Goal: Information Seeking & Learning: Learn about a topic

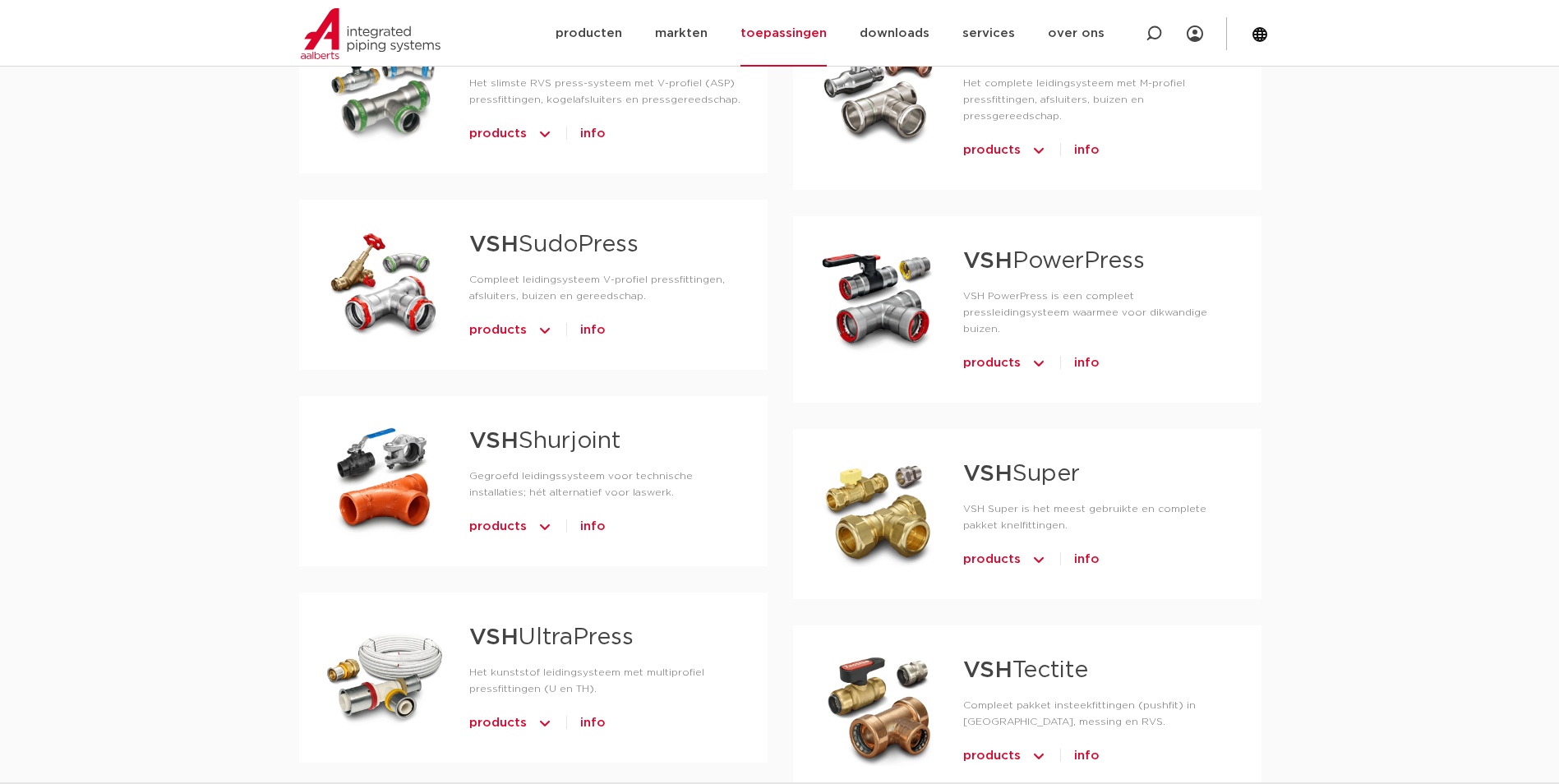
scroll to position [1314, 0]
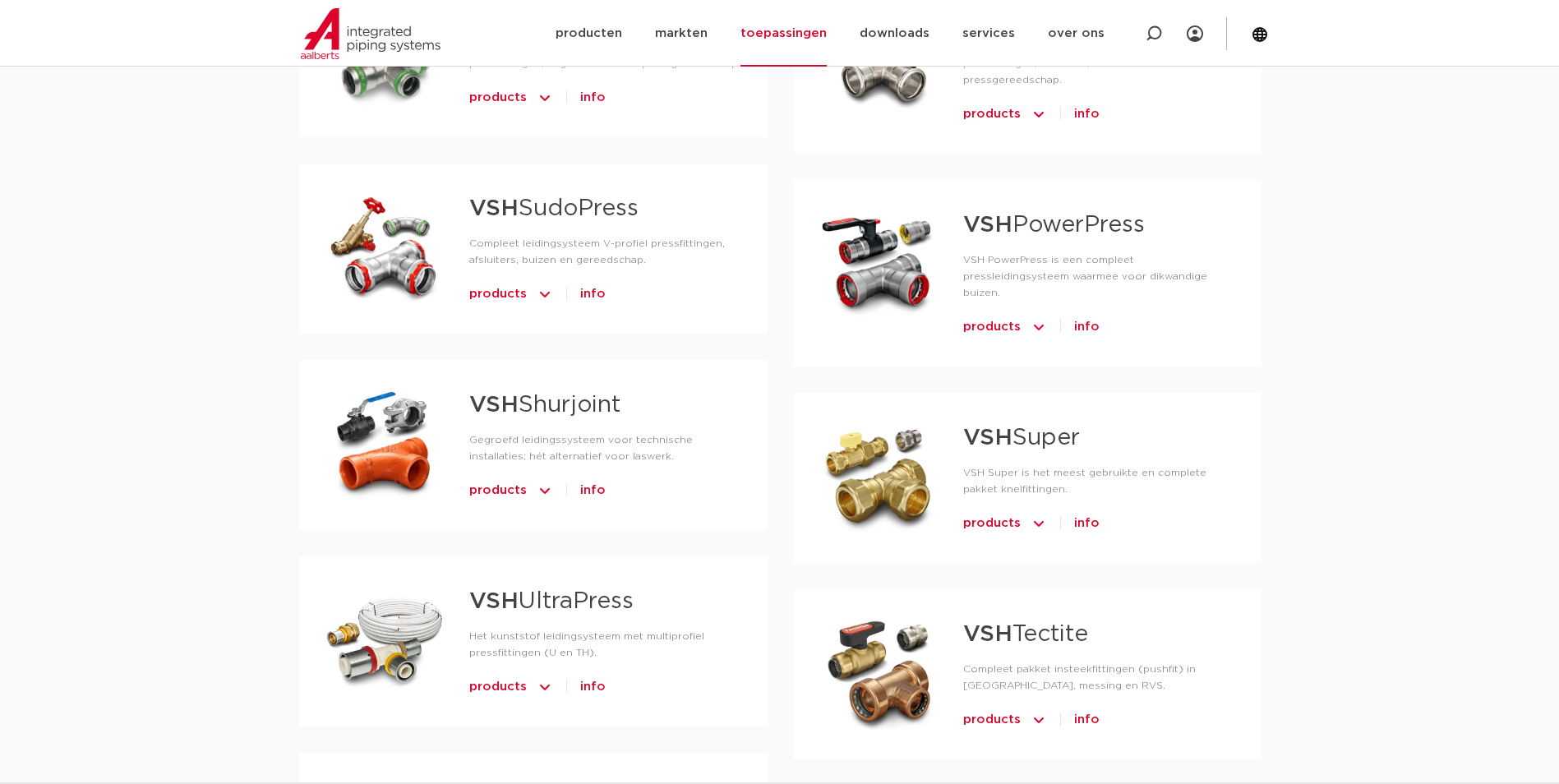
click at [546, 477] on img at bounding box center [544, 490] width 16 height 26
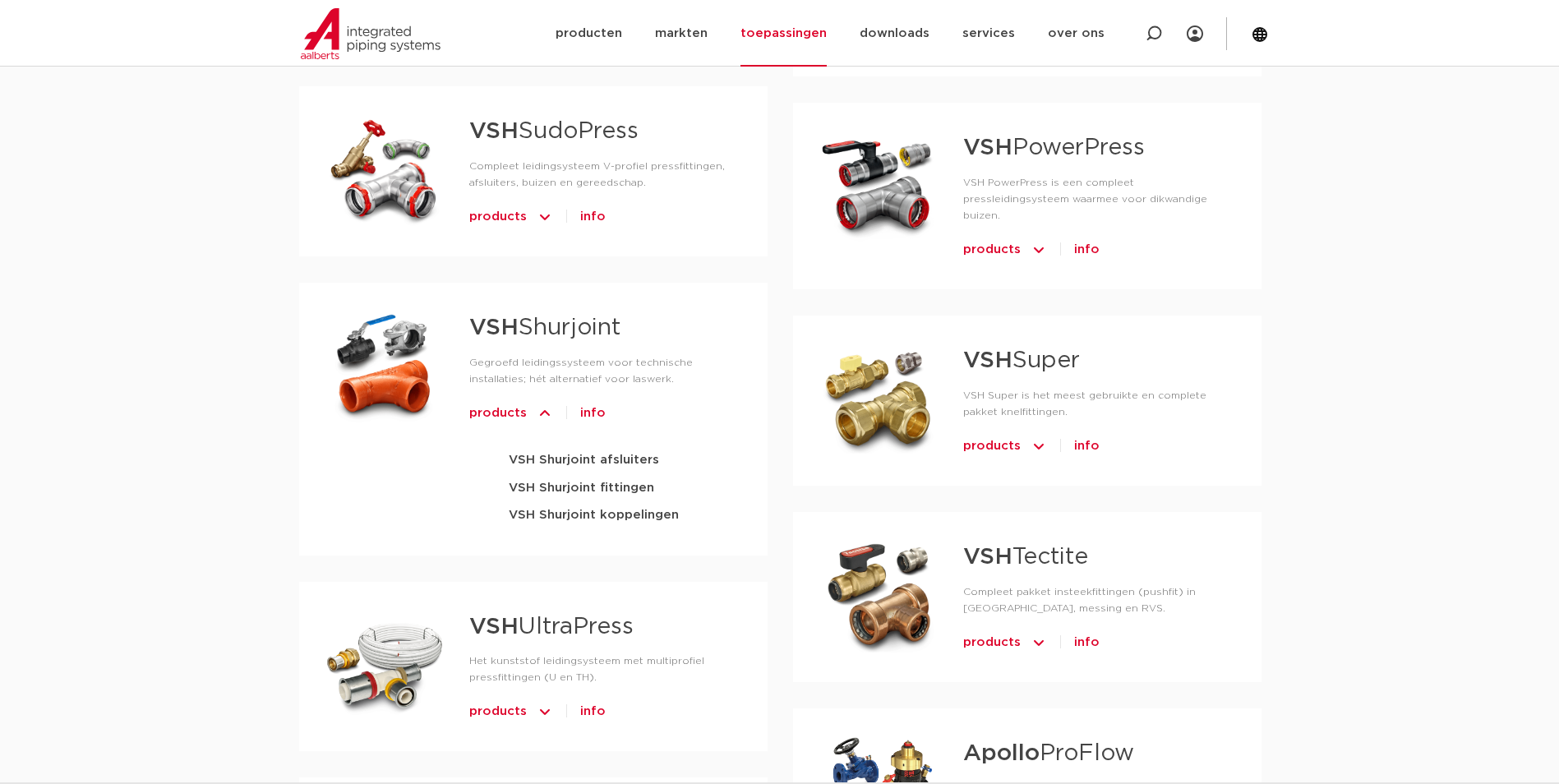
scroll to position [1396, 0]
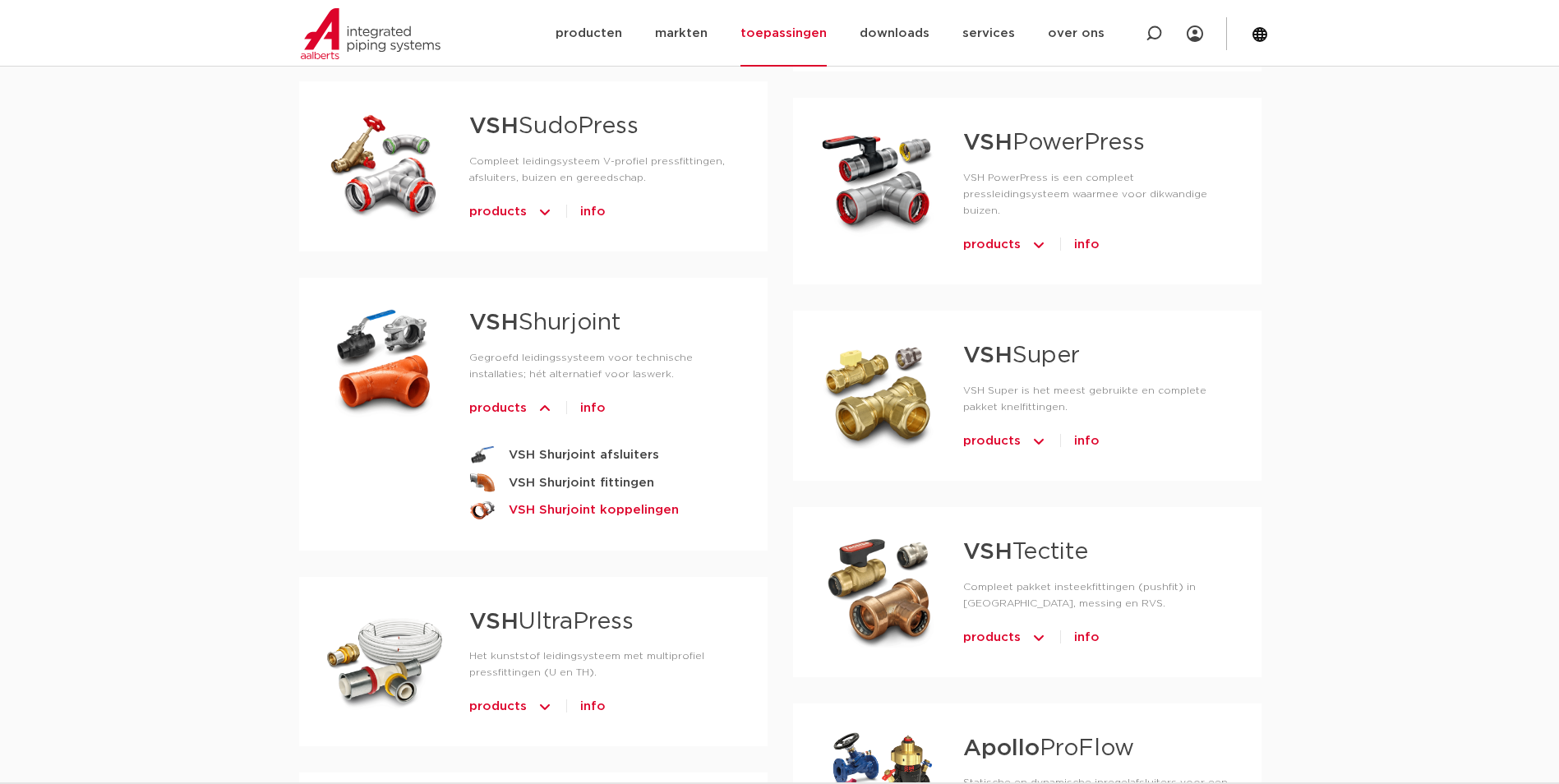
click at [601, 500] on strong "VSH Shurjoint koppelingen" at bounding box center [593, 509] width 170 height 20
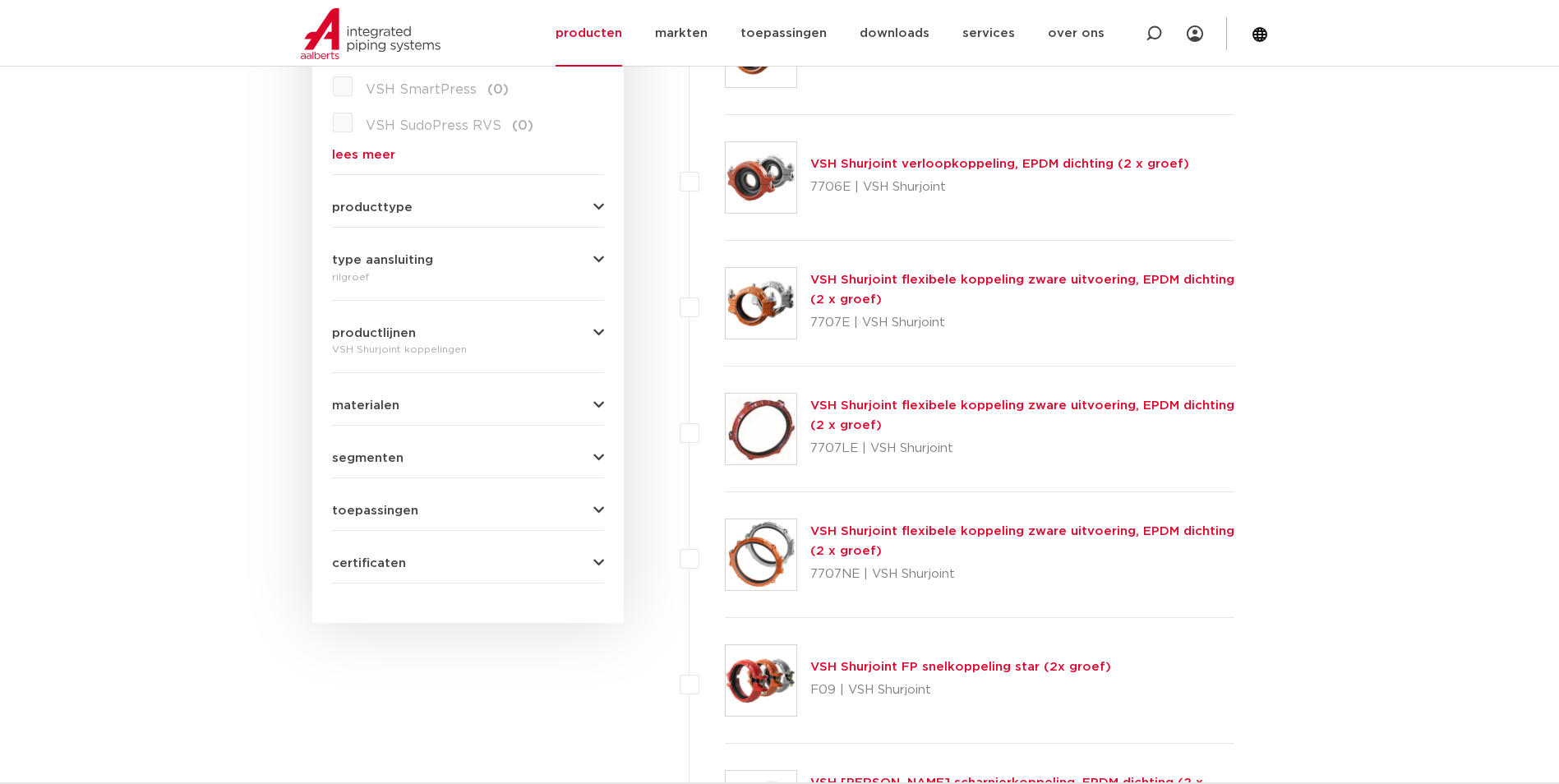
scroll to position [740, 0]
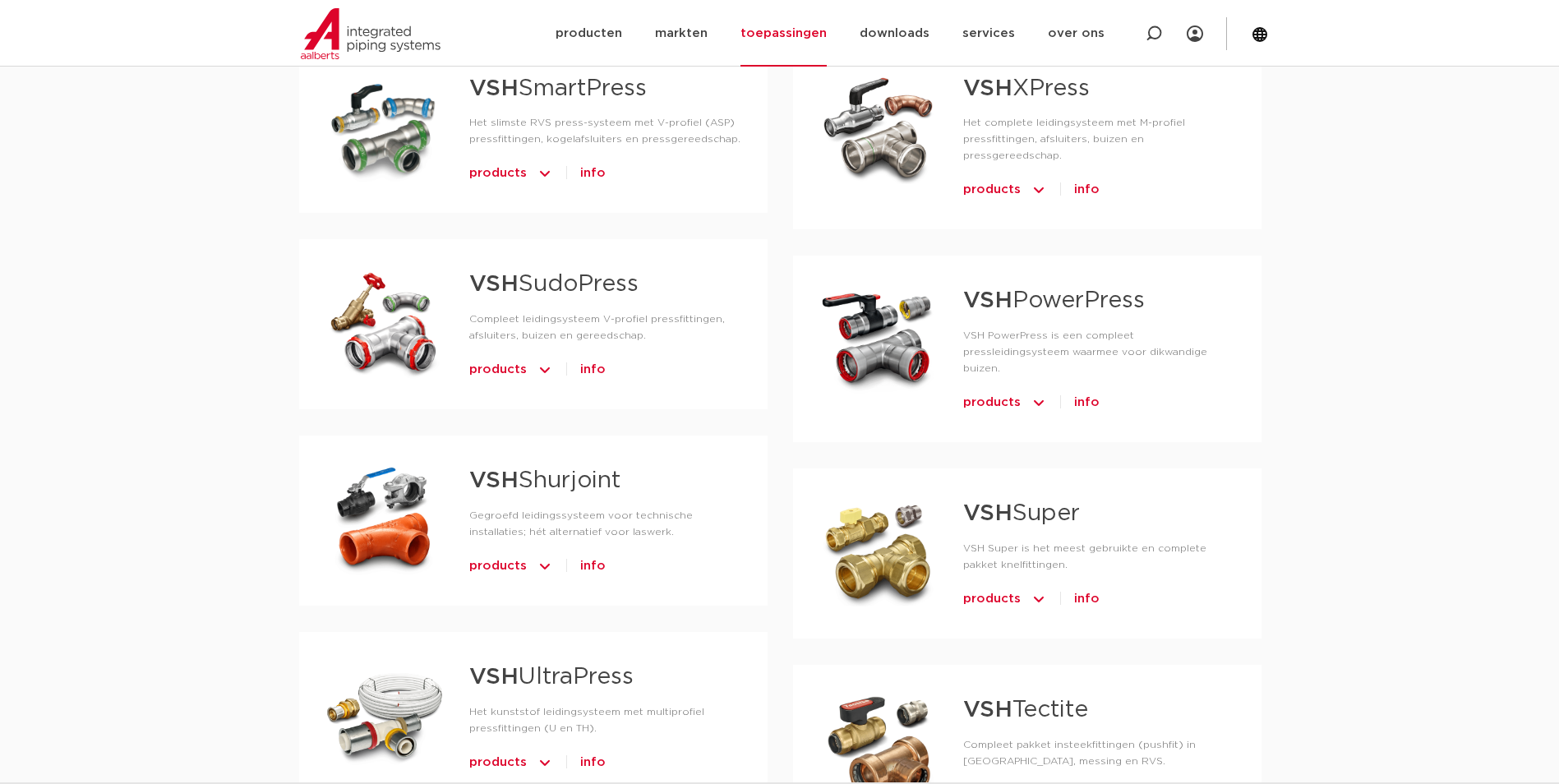
scroll to position [1232, 0]
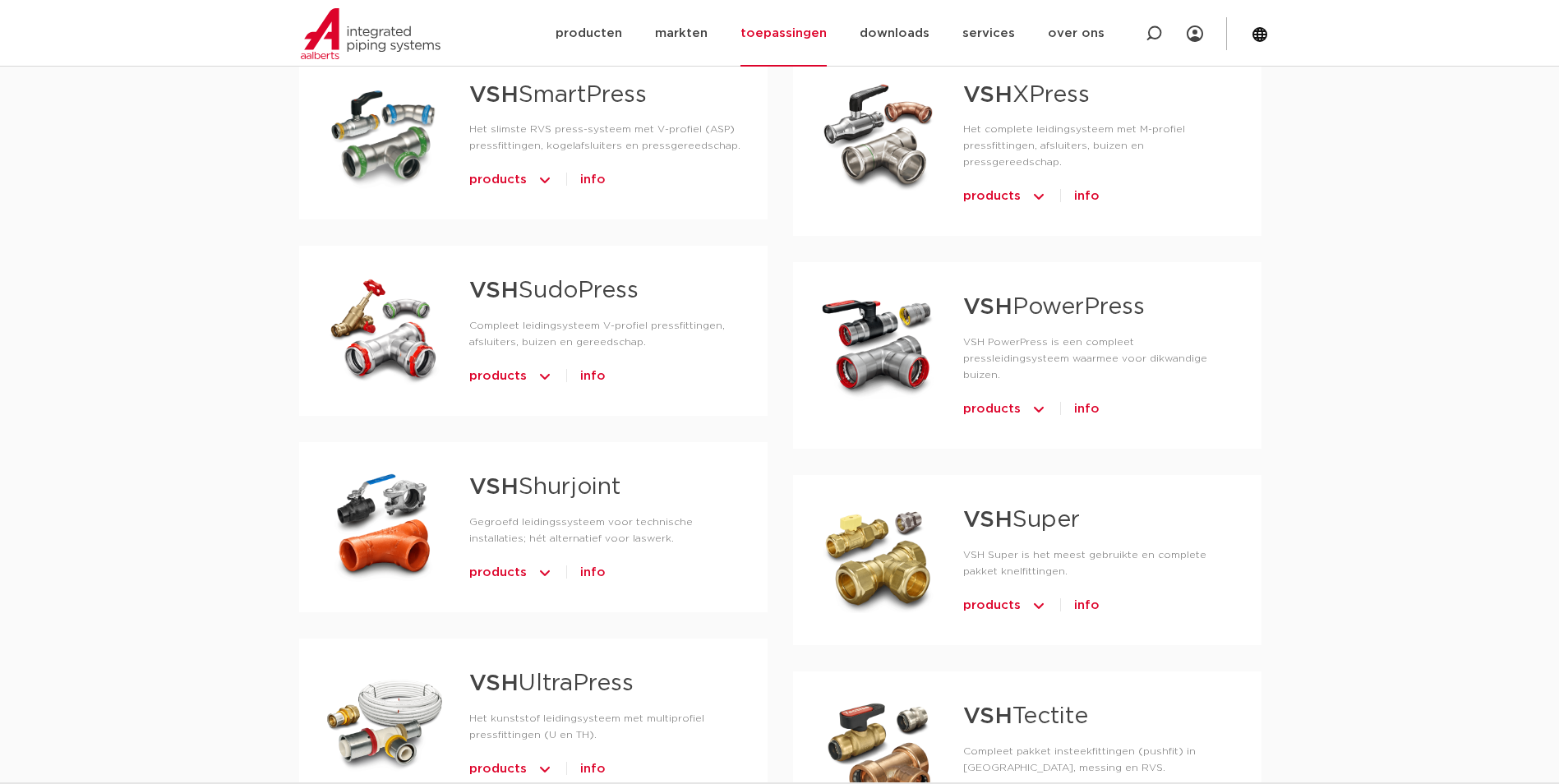
click at [492, 364] on span "products" at bounding box center [498, 376] width 58 height 26
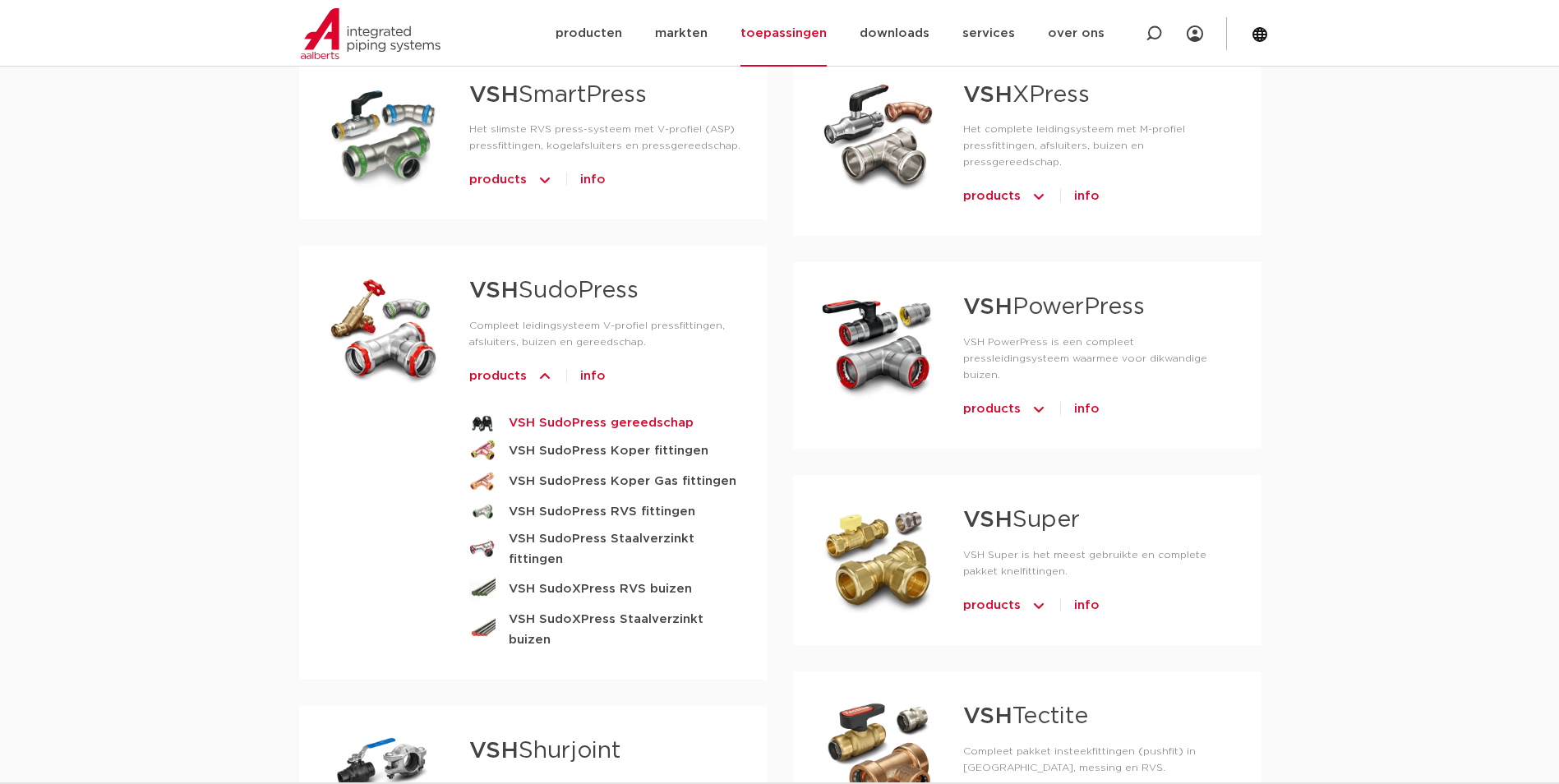
click at [643, 413] on strong "VSH SudoPress gereedschap" at bounding box center [601, 422] width 185 height 20
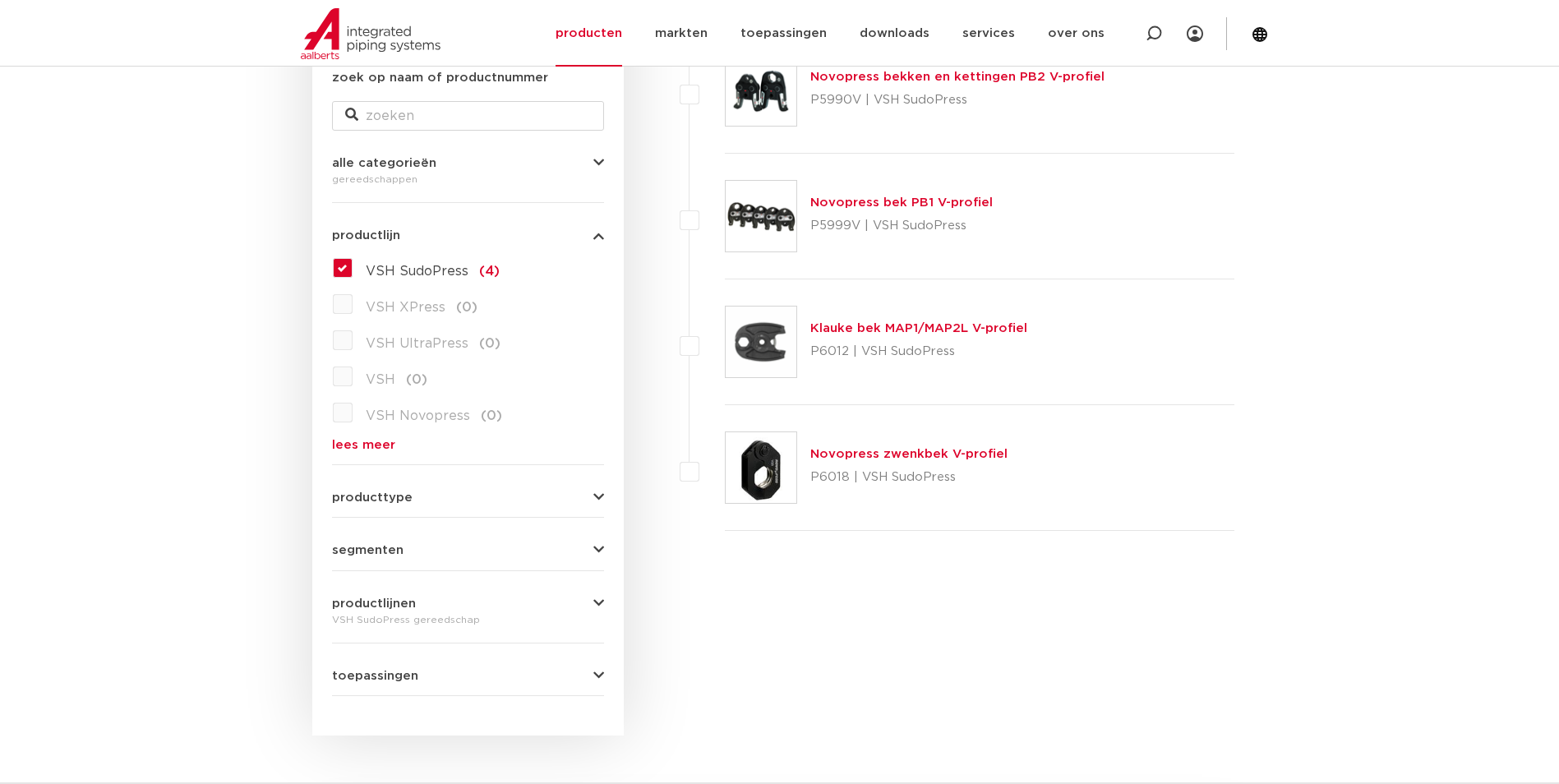
scroll to position [329, 0]
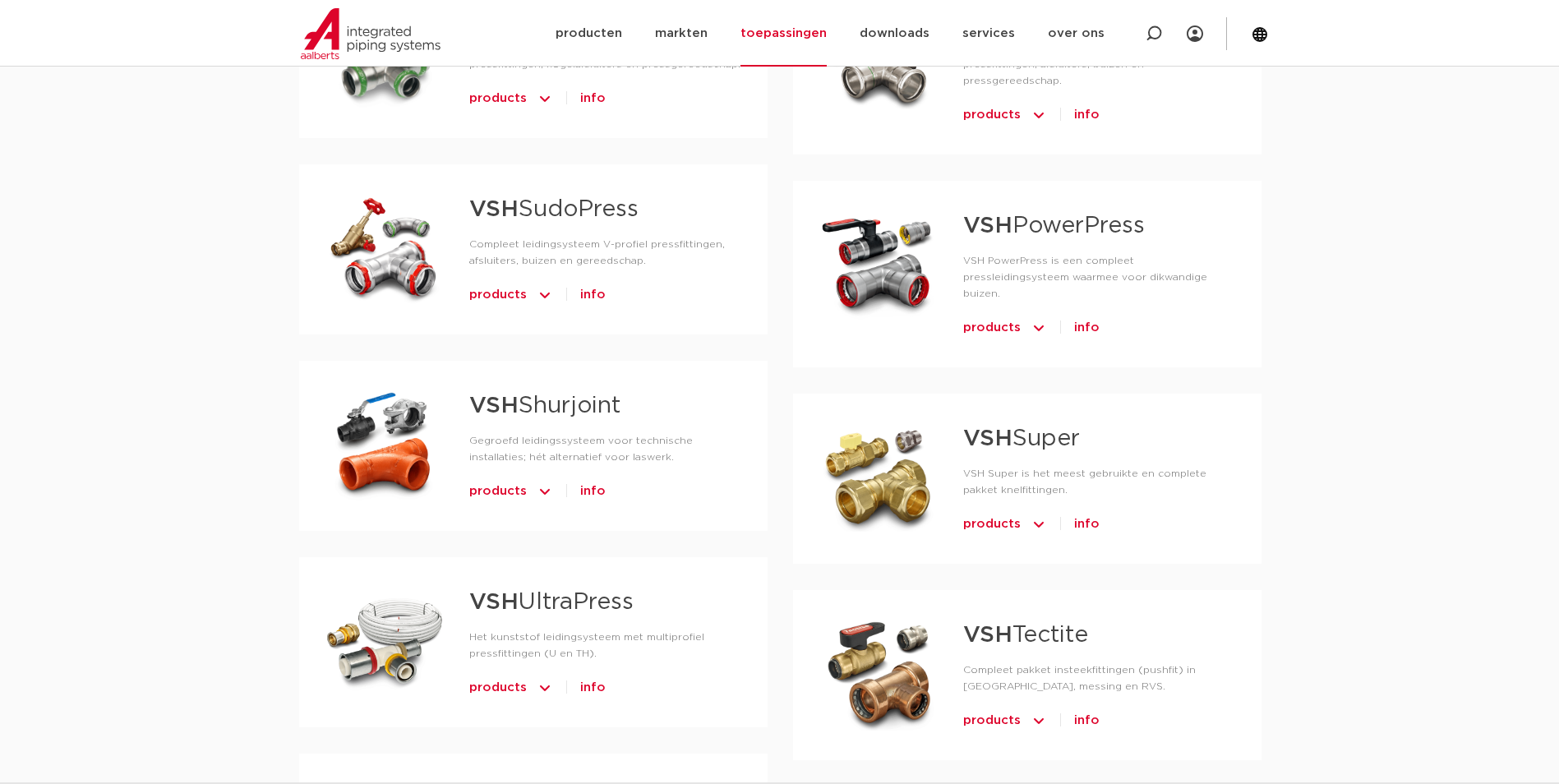
scroll to position [1314, 0]
click at [986, 510] on span "products" at bounding box center [992, 523] width 58 height 26
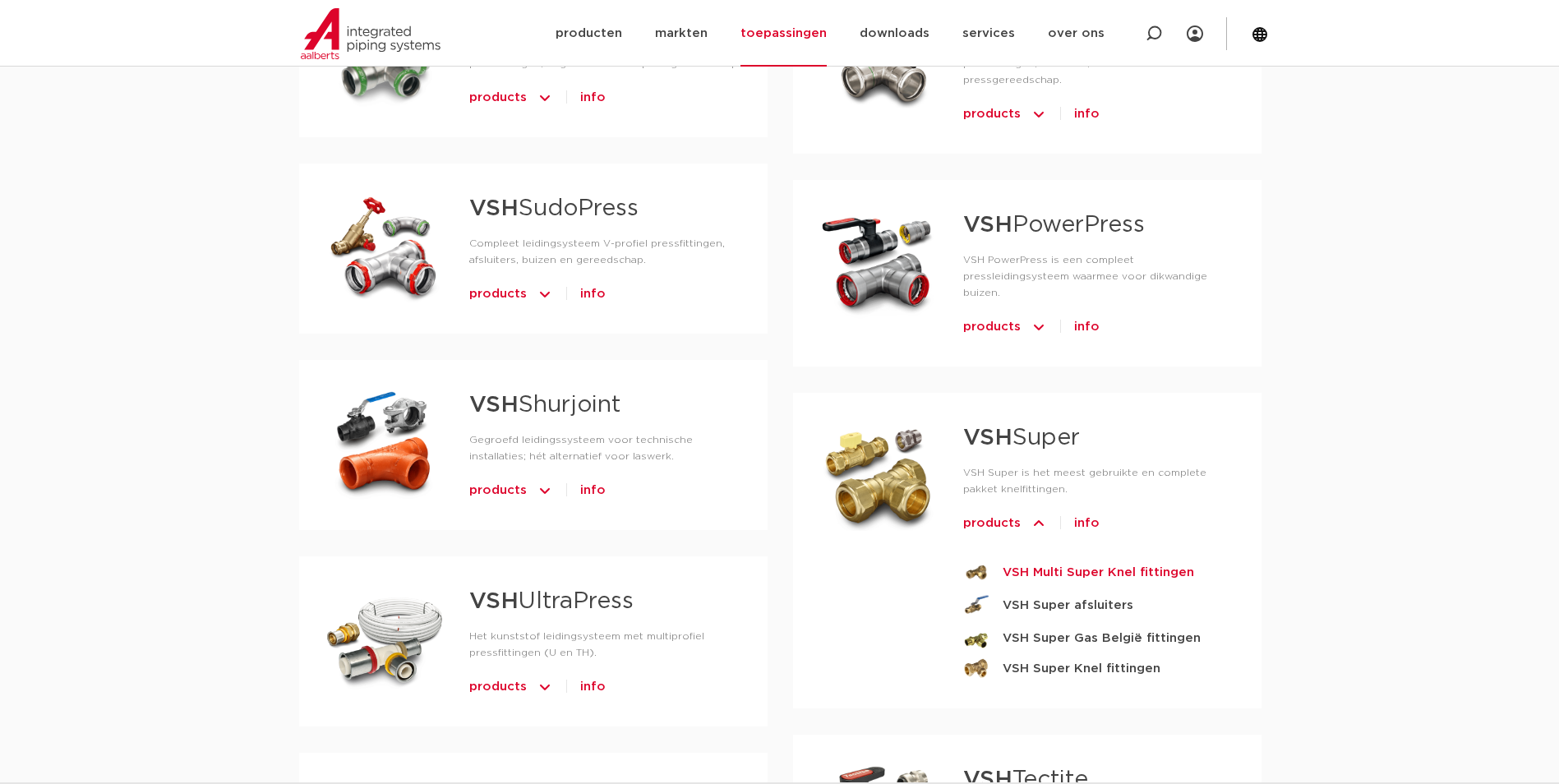
click at [1057, 562] on strong "VSH Multi Super Knel fittingen" at bounding box center [1098, 572] width 191 height 20
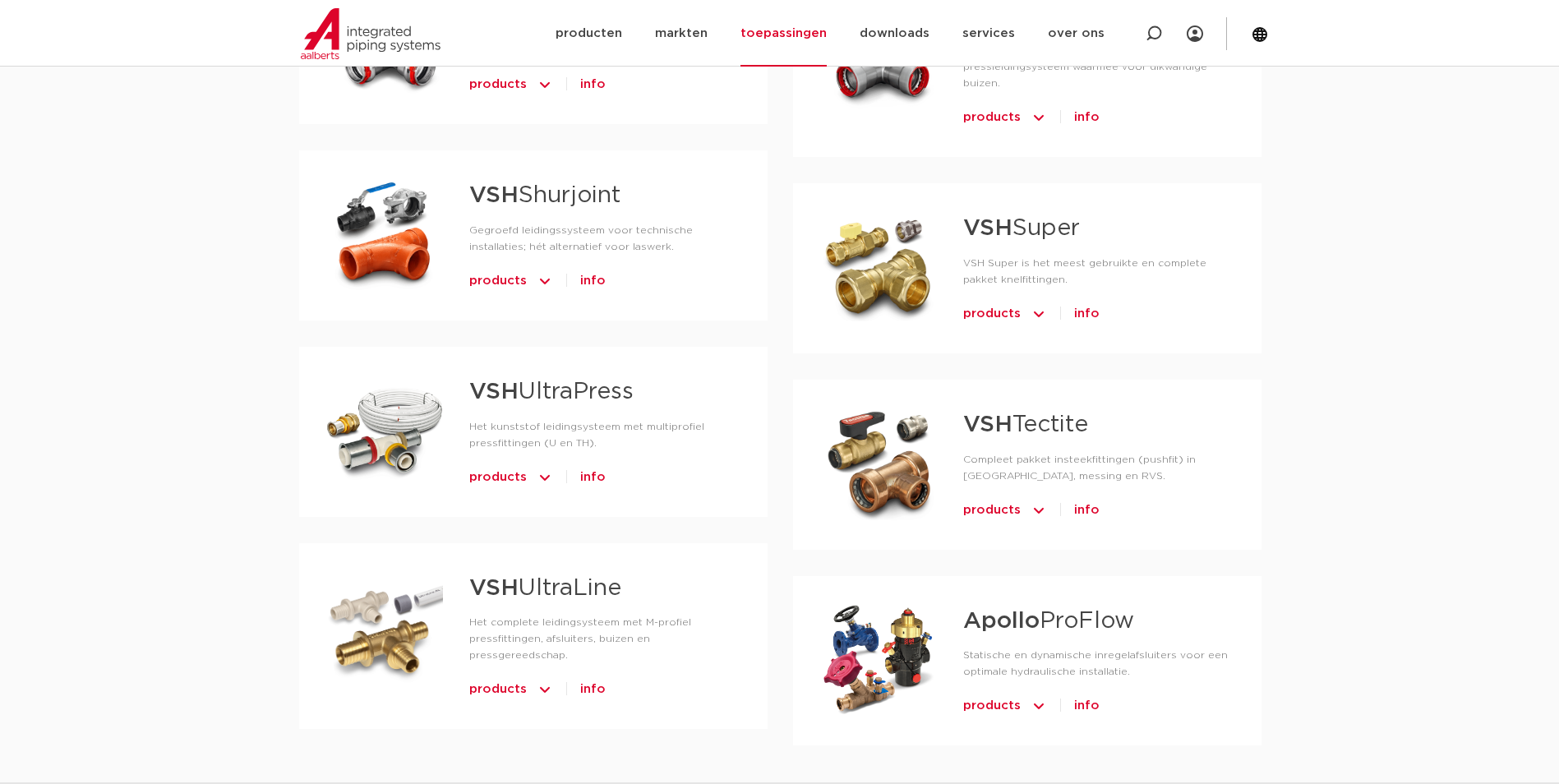
scroll to position [1560, 0]
